Goal: Task Accomplishment & Management: Manage account settings

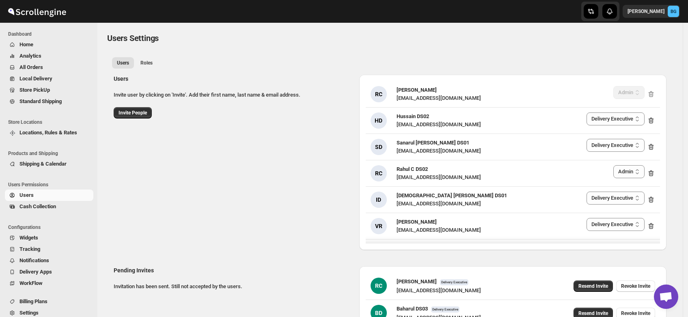
select select "637b767fbaab0276b10c91d5"
select select "637b767fbaab0276b10c91d7"
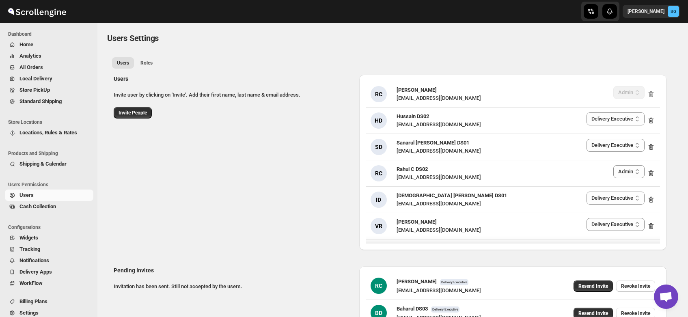
select select "637b767fbaab0276b10c91d5"
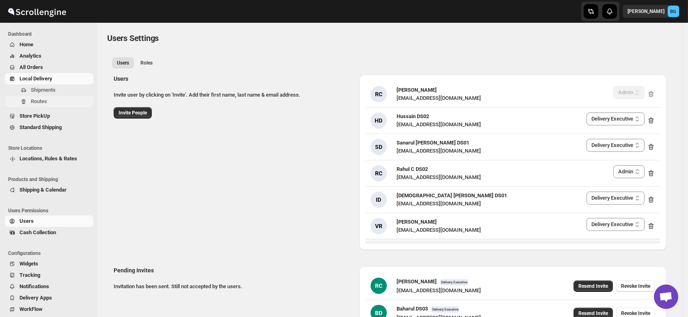
click at [31, 101] on span "Routes" at bounding box center [39, 101] width 16 height 6
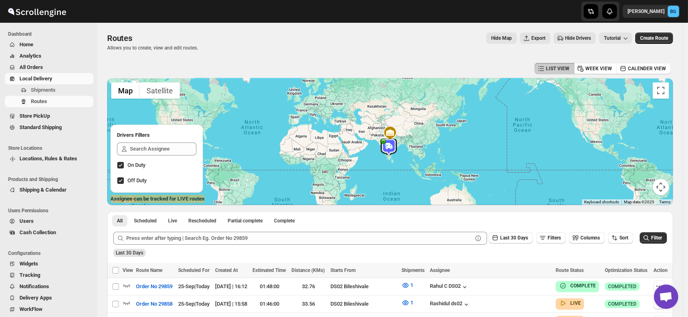
click at [20, 222] on span "Users" at bounding box center [26, 221] width 14 height 6
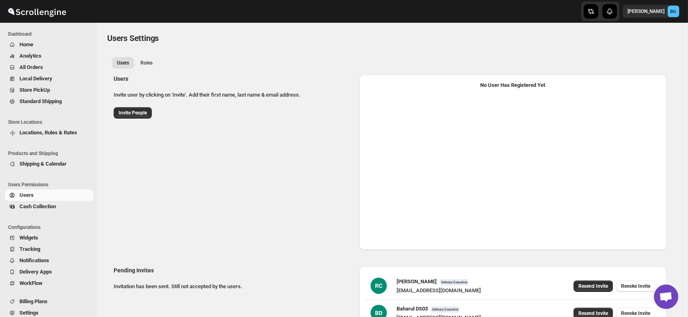
select select "637b767fbaab0276b10c91d5"
select select "637b767fbaab0276b10c91d7"
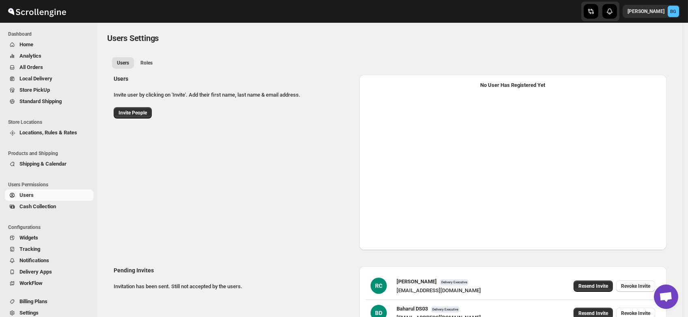
select select "637b767fbaab0276b10c91d5"
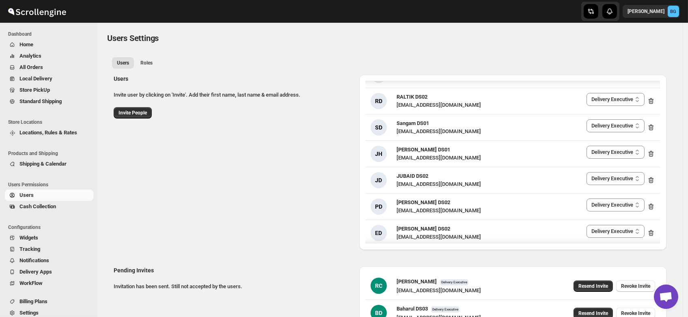
scroll to position [310, 0]
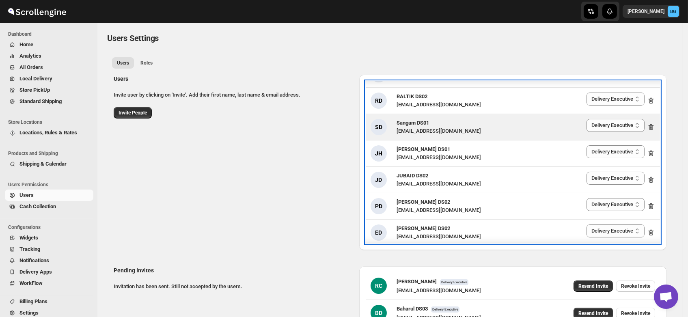
click at [418, 120] on span "Sangam DS01" at bounding box center [412, 123] width 32 height 6
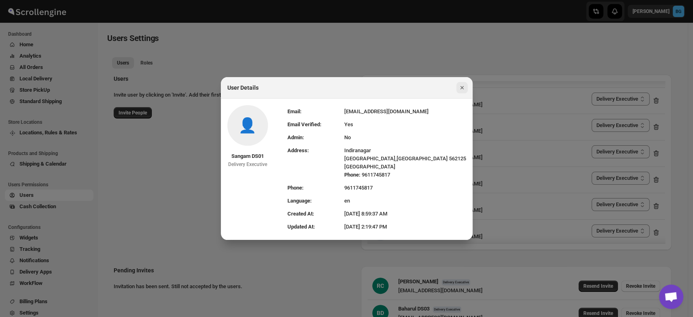
click at [465, 88] on icon "Close" at bounding box center [462, 88] width 8 height 8
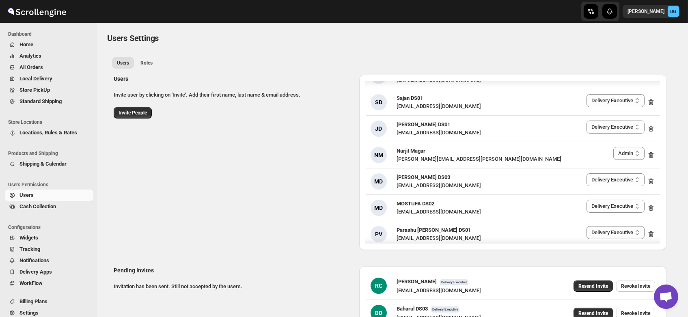
scroll to position [734, 0]
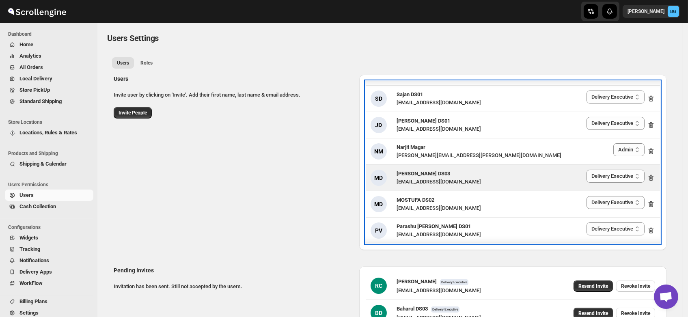
click at [427, 178] on div "[EMAIL_ADDRESS][DOMAIN_NAME]" at bounding box center [438, 182] width 84 height 8
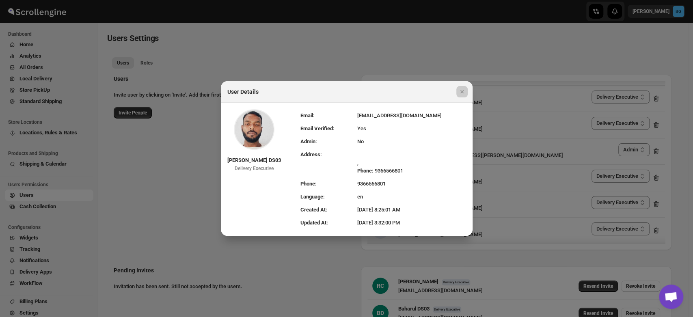
click at [385, 49] on div at bounding box center [346, 158] width 693 height 317
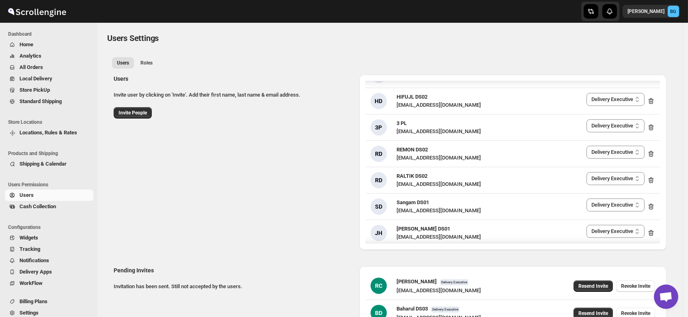
scroll to position [0, 0]
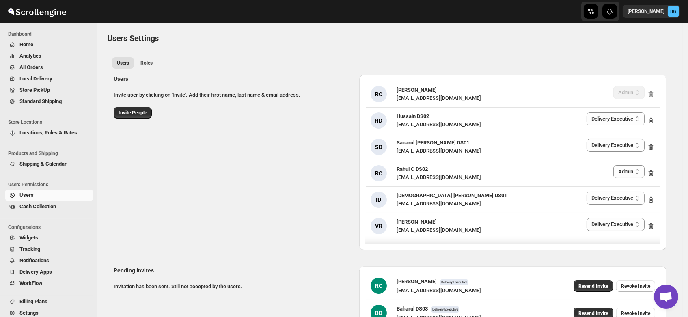
click at [379, 58] on ul "Users Roles More views" at bounding box center [389, 62] width 559 height 11
